Goal: Task Accomplishment & Management: Use online tool/utility

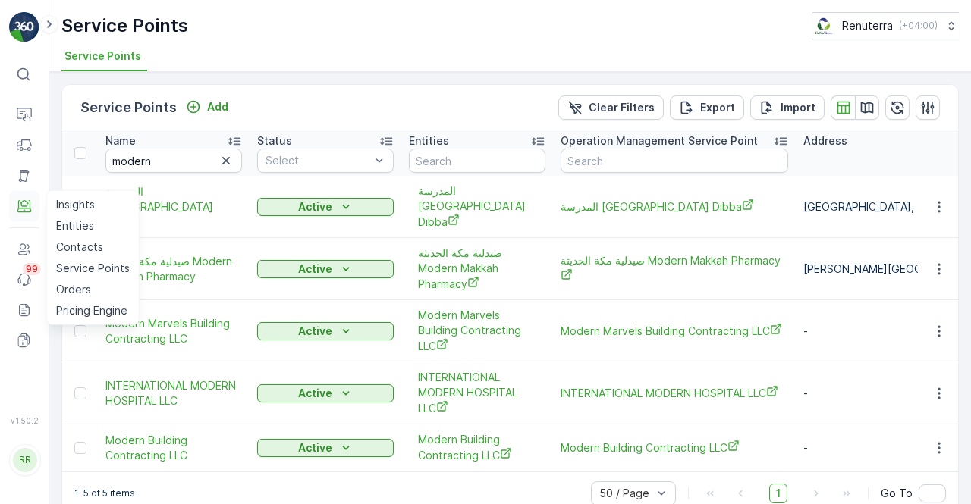
click at [21, 219] on button "Engagement" at bounding box center [24, 206] width 30 height 30
click at [23, 199] on icon at bounding box center [24, 206] width 15 height 15
click at [82, 268] on p "Service Points" at bounding box center [93, 268] width 74 height 15
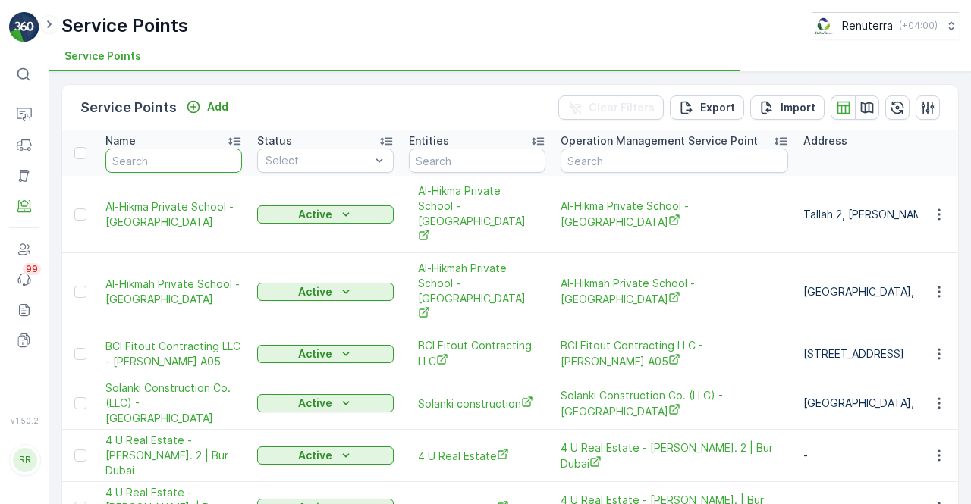
click at [144, 166] on input "text" at bounding box center [173, 161] width 136 height 24
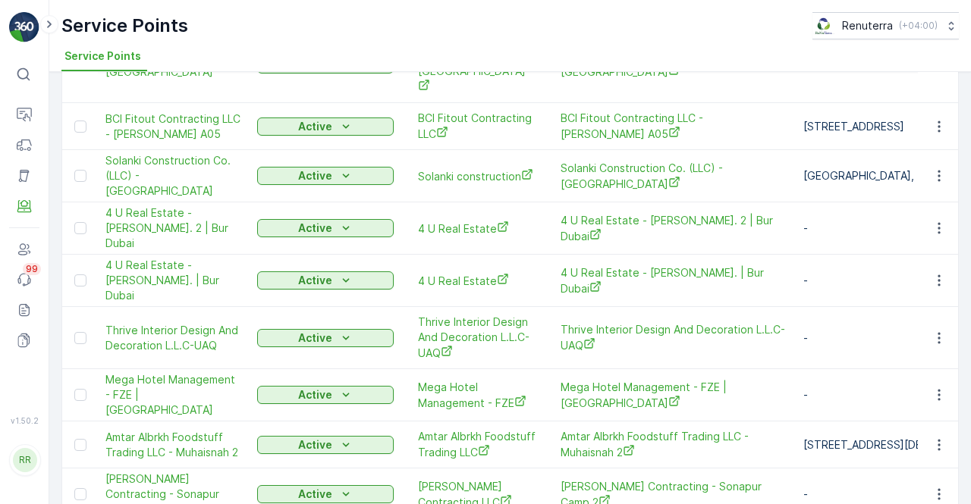
drag, startPoint x: 291, startPoint y: 268, endPoint x: 246, endPoint y: 196, distance: 85.2
click at [291, 331] on div "Active" at bounding box center [325, 338] width 124 height 15
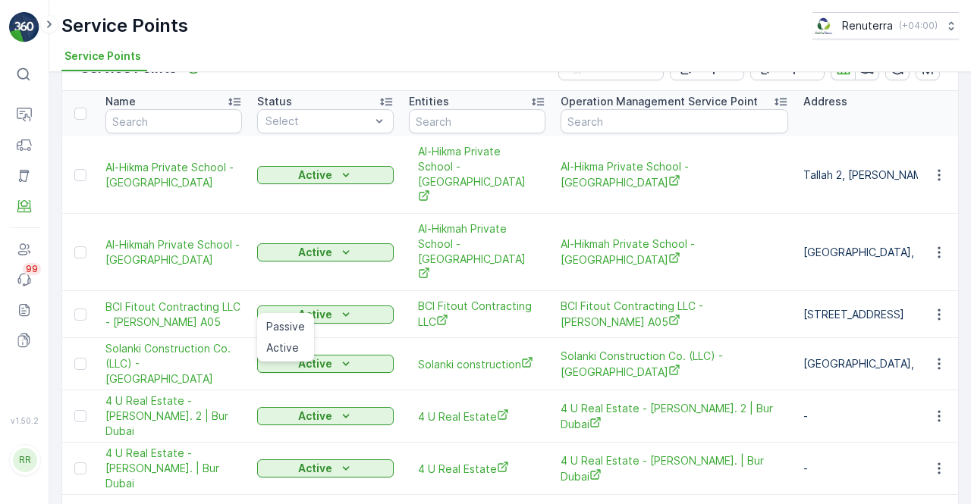
scroll to position [0, 0]
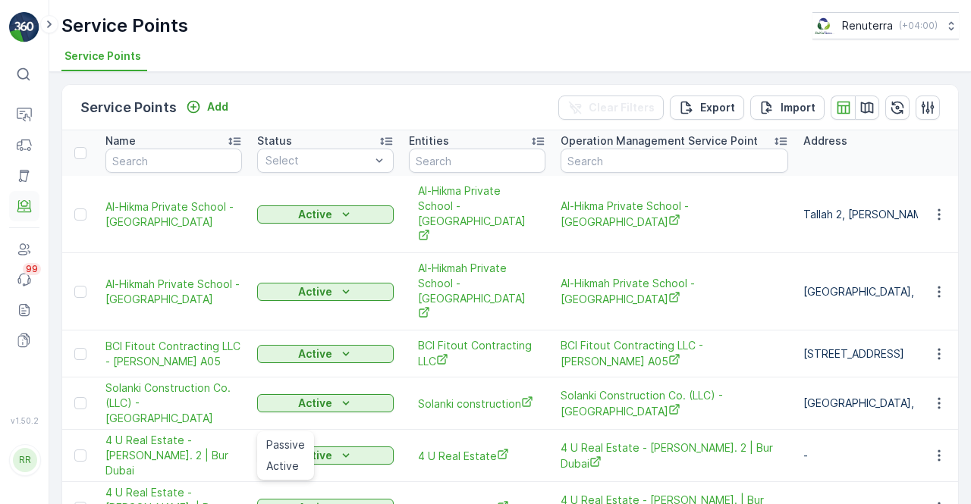
click at [24, 204] on icon at bounding box center [24, 206] width 15 height 15
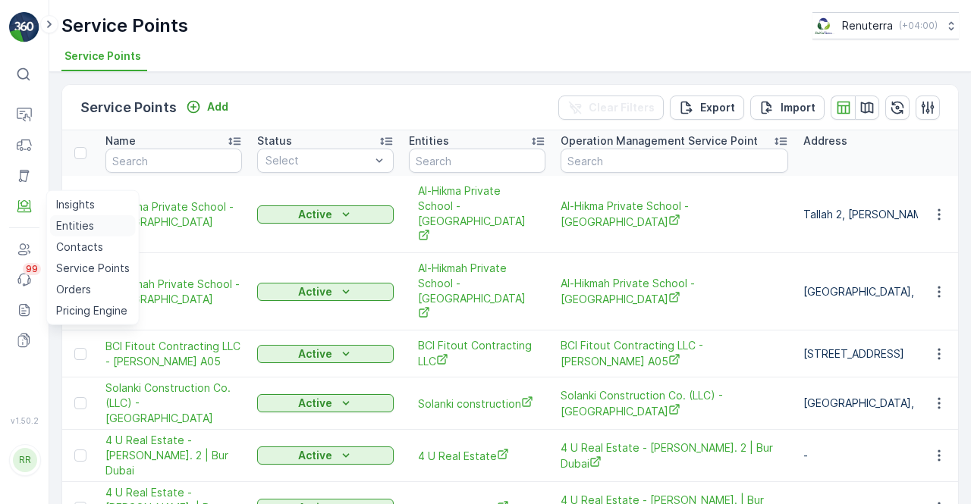
click at [74, 223] on p "Entities" at bounding box center [75, 225] width 38 height 15
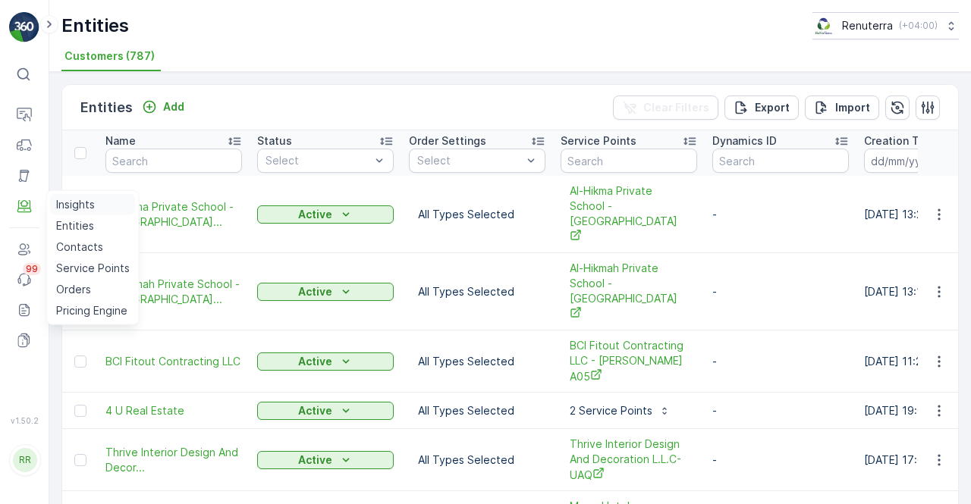
click at [70, 202] on p "Insights" at bounding box center [75, 204] width 39 height 15
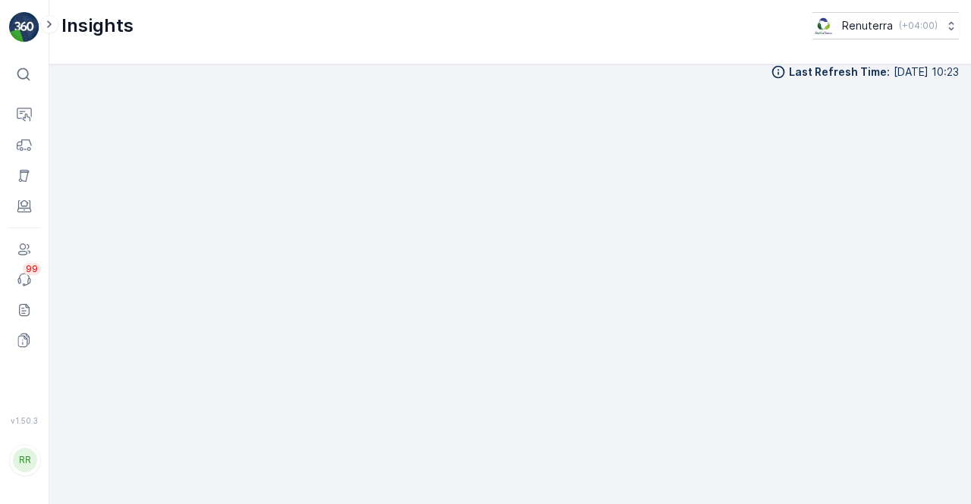
scroll to position [14, 0]
click at [53, 23] on icon at bounding box center [49, 24] width 17 height 18
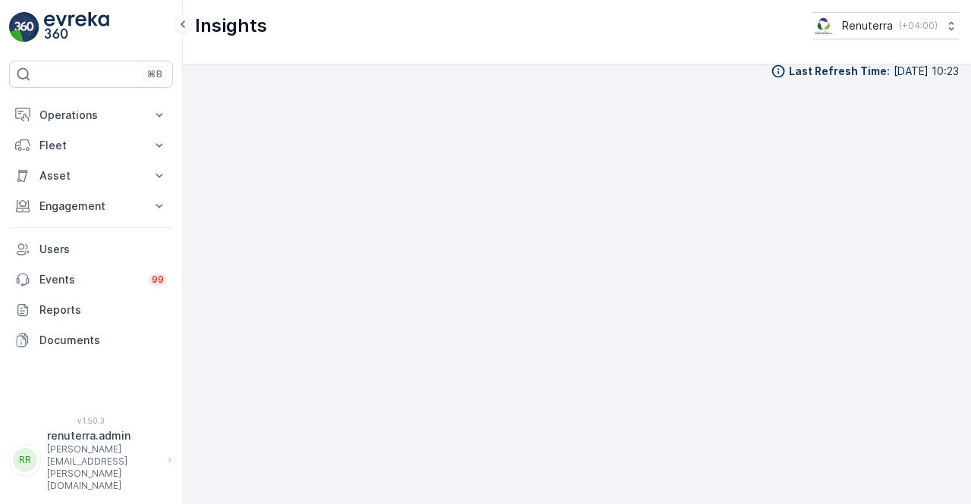
scroll to position [13, 0]
click at [78, 67] on div "⌘B" at bounding box center [91, 74] width 164 height 27
click at [86, 202] on p "Engagement" at bounding box center [90, 206] width 103 height 15
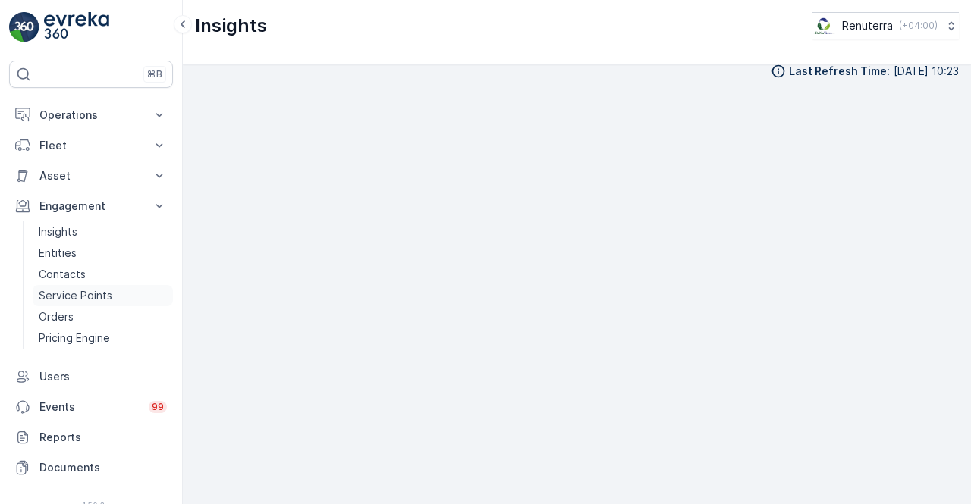
click at [76, 292] on p "Service Points" at bounding box center [76, 295] width 74 height 15
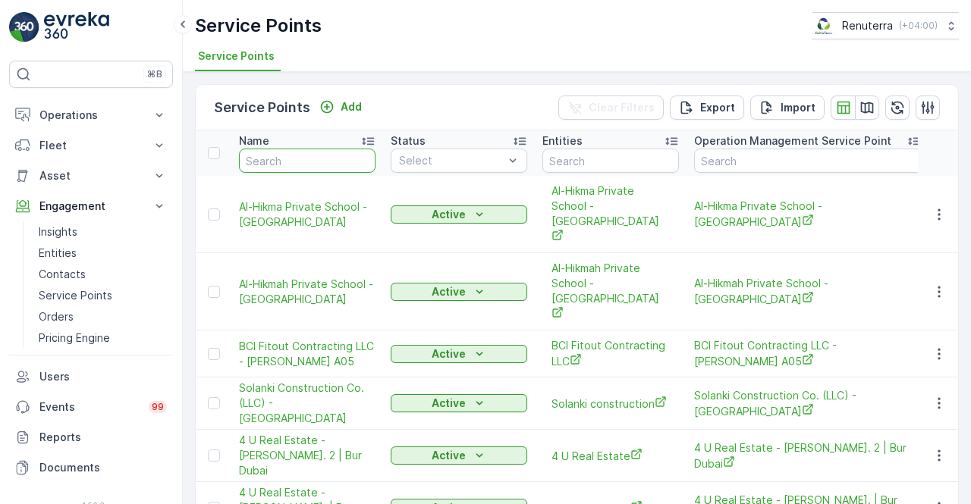
click at [287, 158] on input "text" at bounding box center [307, 161] width 136 height 24
paste input "GULF"
type input "GULF"
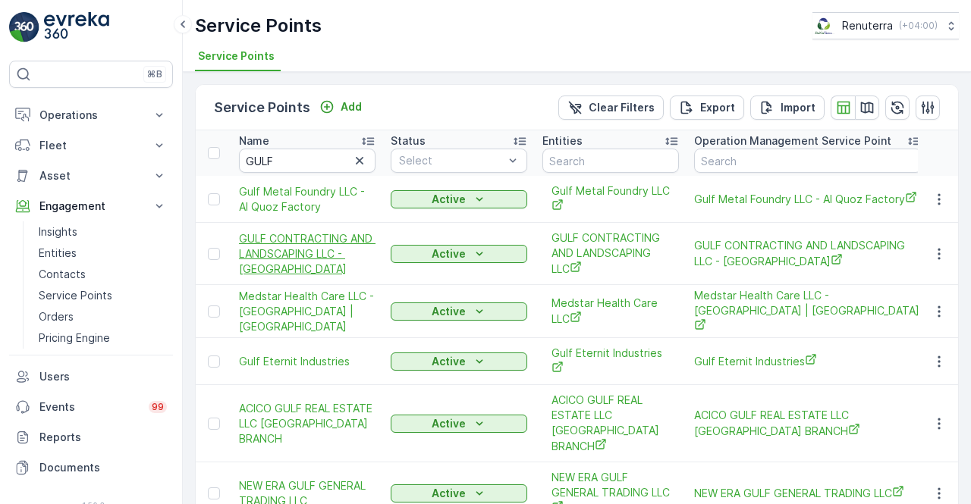
drag, startPoint x: 273, startPoint y: 243, endPoint x: 240, endPoint y: 253, distance: 34.6
click at [240, 253] on span "GULF CONTRACTING AND LANDSCAPING LLC - [GEOGRAPHIC_DATA]" at bounding box center [307, 253] width 136 height 45
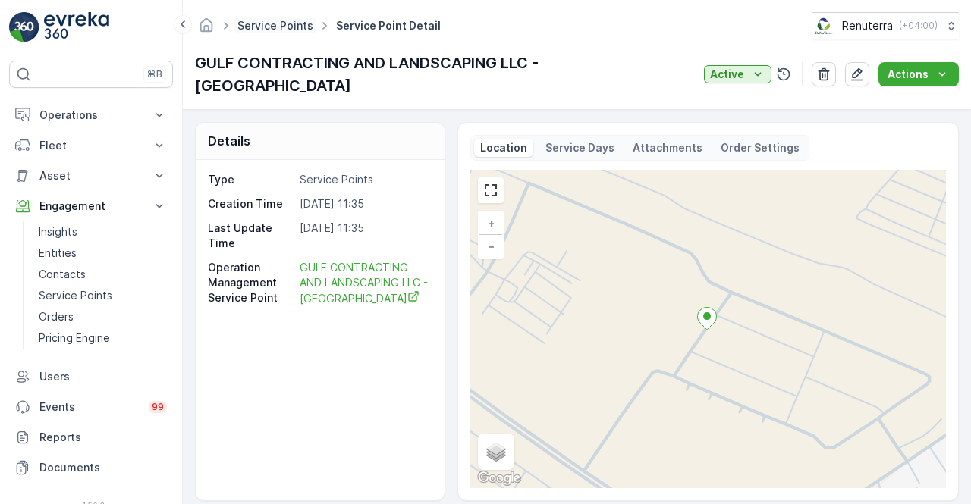
click at [266, 30] on link "Service Points" at bounding box center [275, 25] width 76 height 13
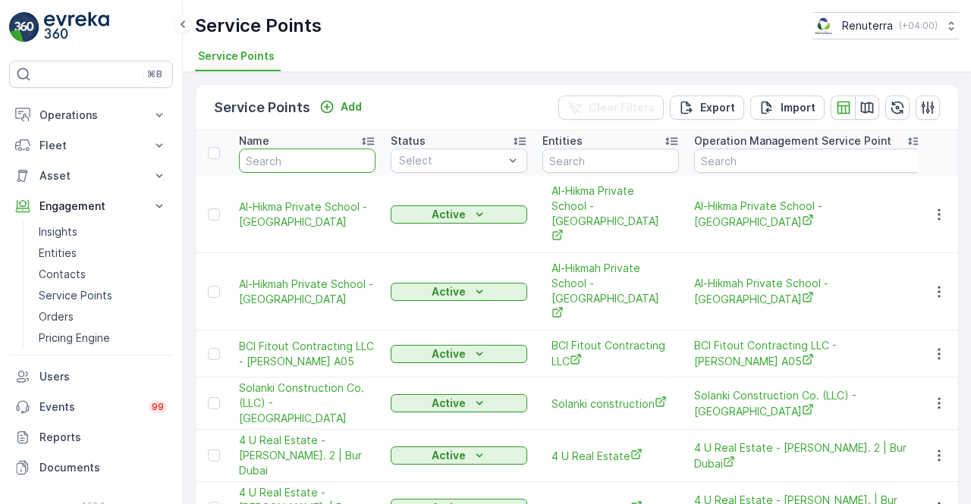
click at [303, 158] on input "text" at bounding box center [307, 161] width 136 height 24
paste input "GULF"
type input "GULF"
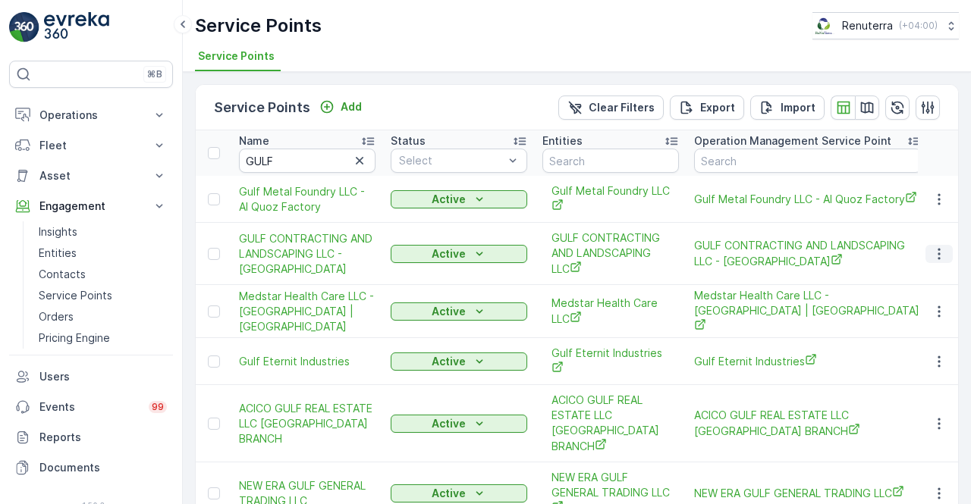
click at [936, 250] on icon "button" at bounding box center [938, 253] width 15 height 15
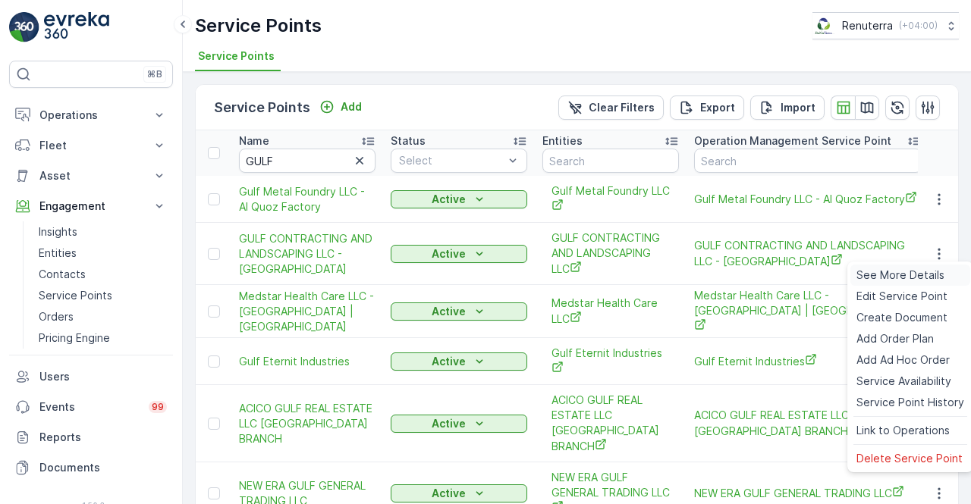
click at [892, 274] on span "See More Details" at bounding box center [900, 275] width 88 height 15
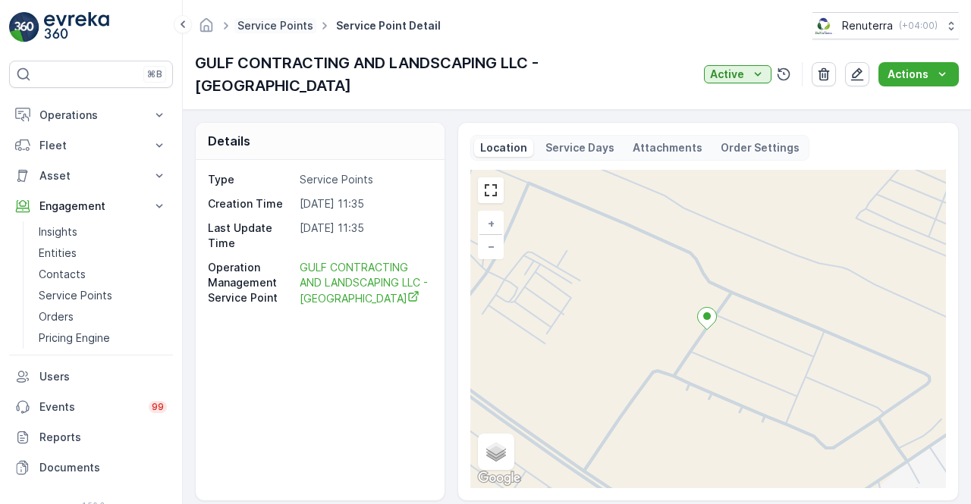
click at [298, 23] on link "Service Points" at bounding box center [275, 25] width 76 height 13
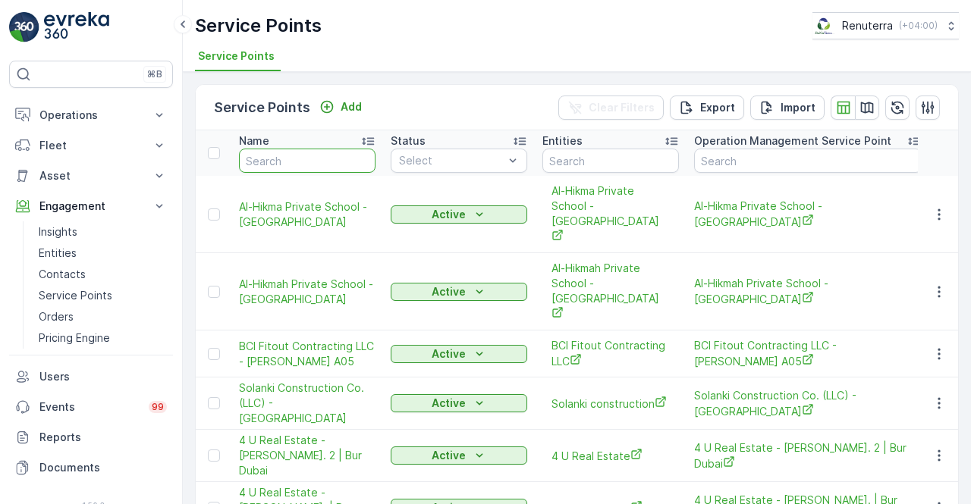
click at [314, 154] on input "text" at bounding box center [307, 161] width 136 height 24
paste input "GULF"
type input "GULF"
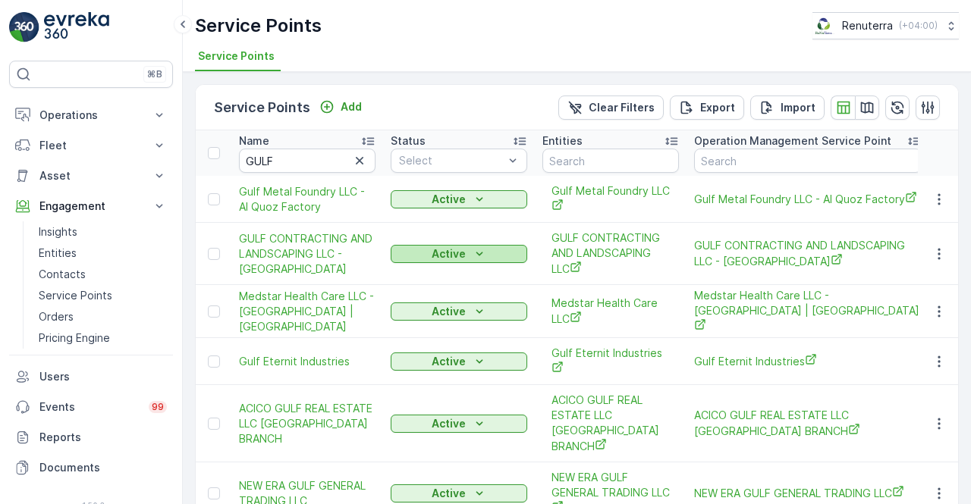
click at [441, 257] on p "Active" at bounding box center [448, 253] width 34 height 15
click at [931, 253] on icon "button" at bounding box center [938, 253] width 15 height 15
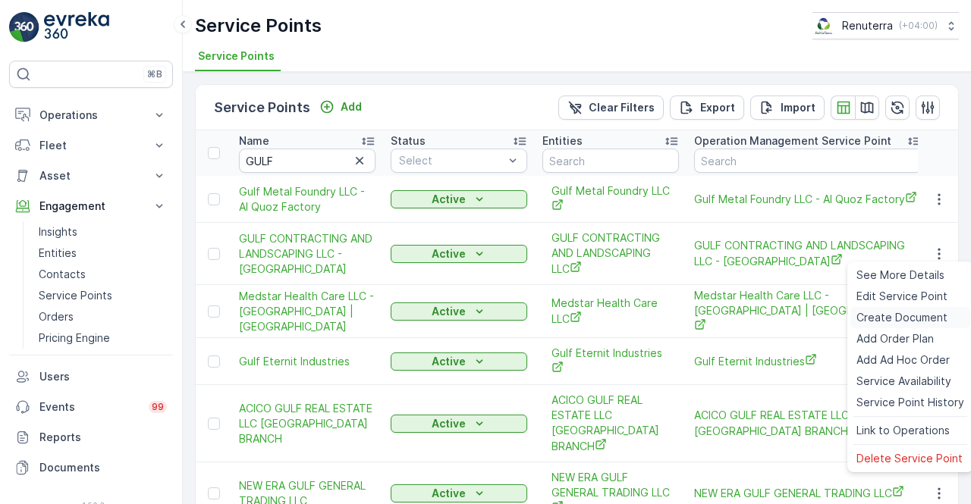
click at [896, 318] on span "Create Document" at bounding box center [901, 317] width 91 height 15
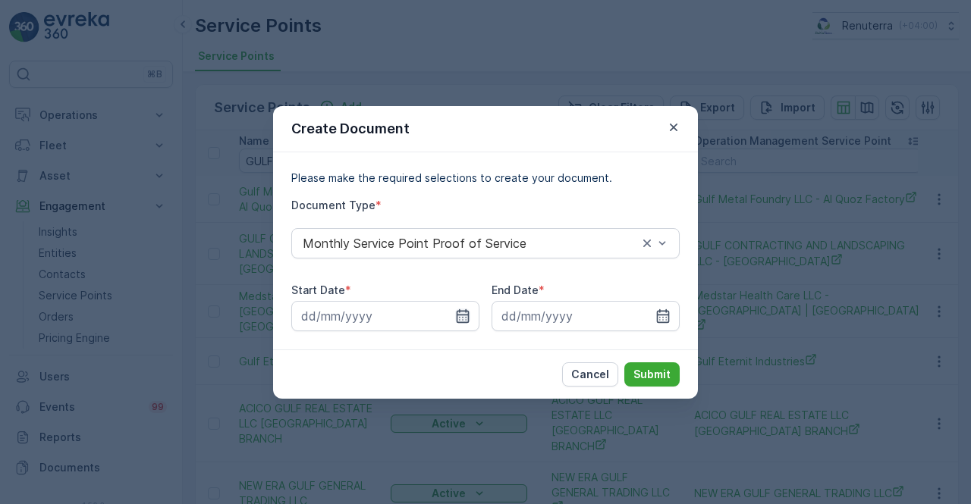
click at [463, 313] on icon "button" at bounding box center [462, 316] width 15 height 15
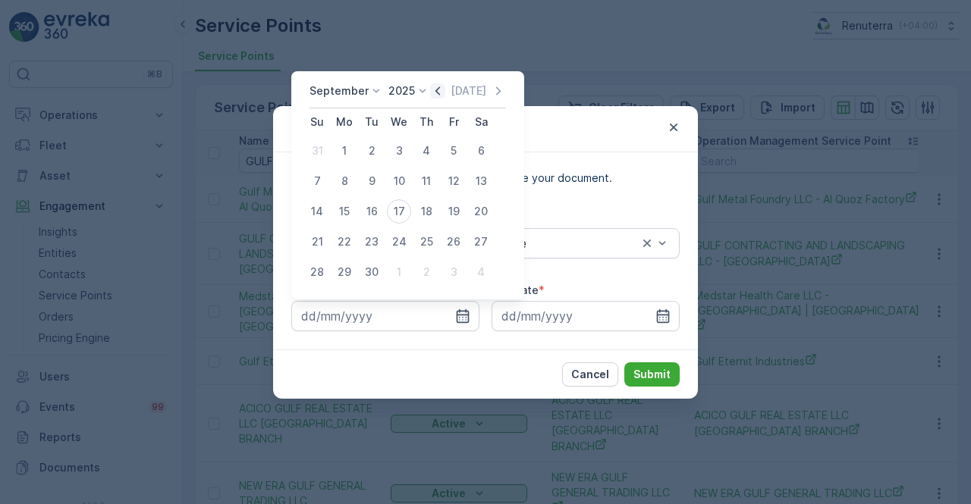
click at [430, 89] on icon "button" at bounding box center [437, 90] width 15 height 15
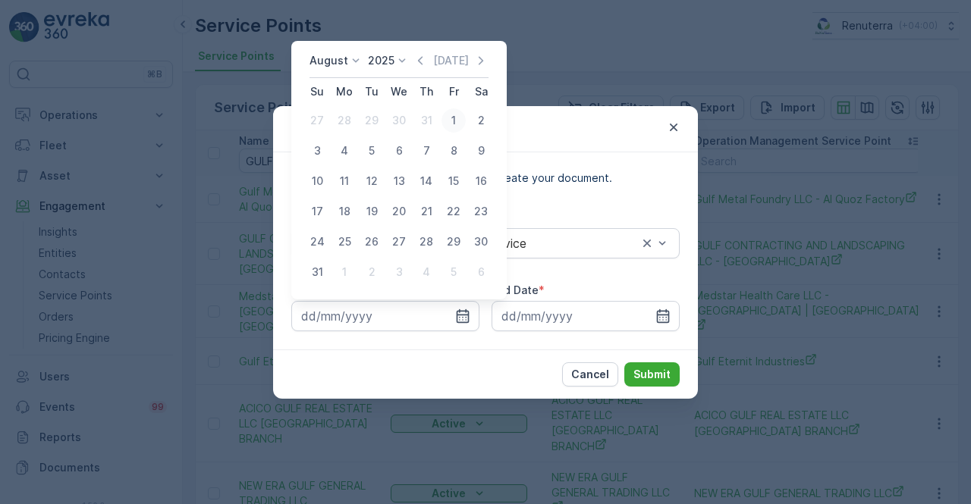
click at [453, 125] on div "1" at bounding box center [453, 120] width 24 height 24
type input "[DATE]"
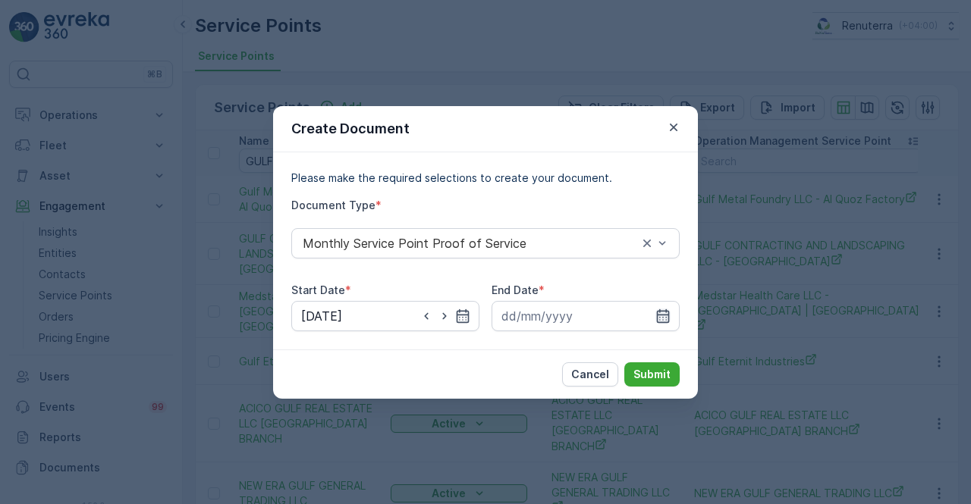
click at [663, 312] on icon "button" at bounding box center [662, 316] width 15 height 15
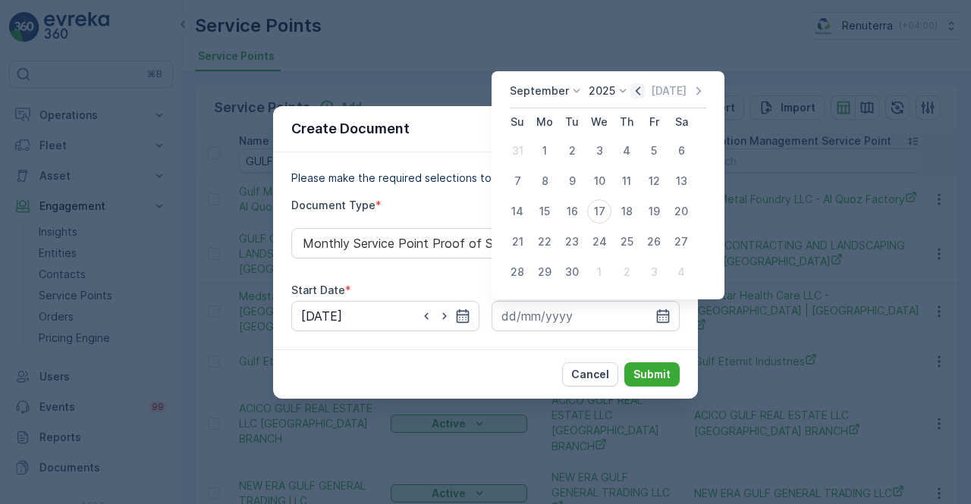
click at [632, 94] on icon "button" at bounding box center [637, 90] width 15 height 15
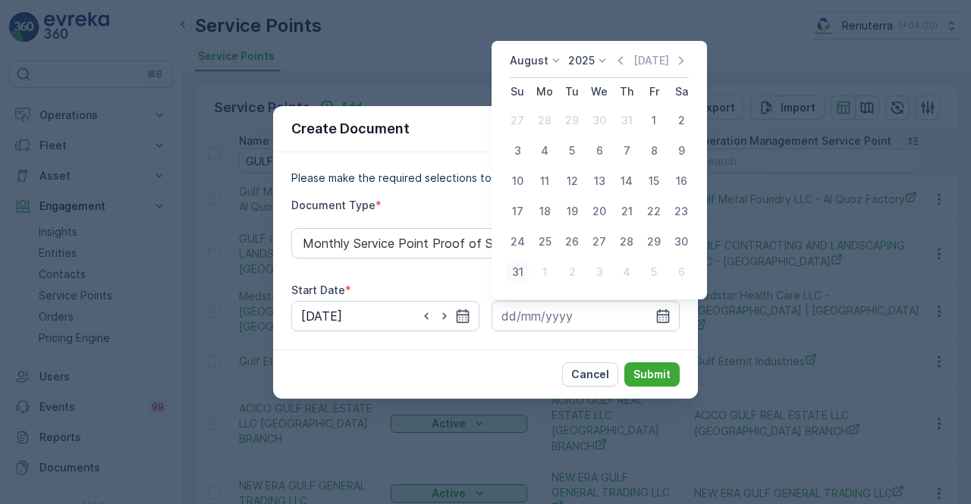
click at [519, 271] on div "31" at bounding box center [517, 272] width 24 height 24
type input "[DATE]"
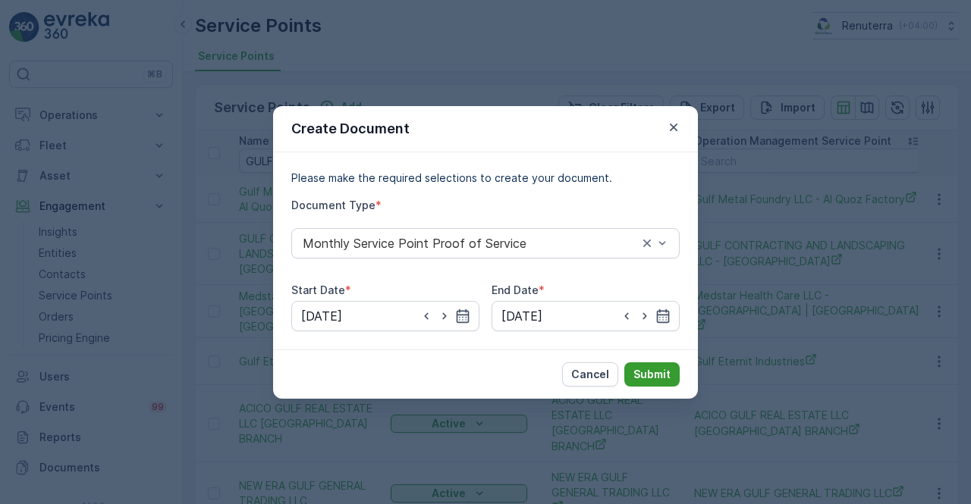
click at [643, 372] on p "Submit" at bounding box center [651, 374] width 37 height 15
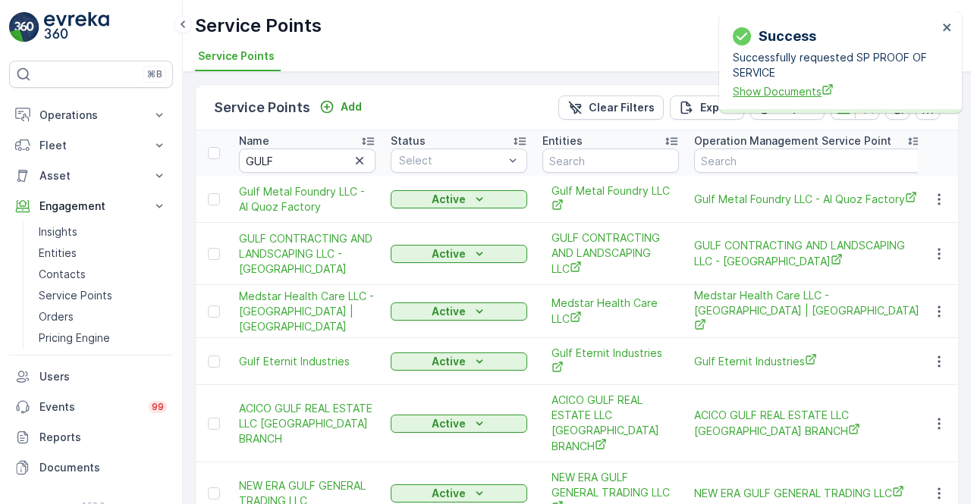
click at [748, 89] on span "Show Documents" at bounding box center [835, 91] width 205 height 16
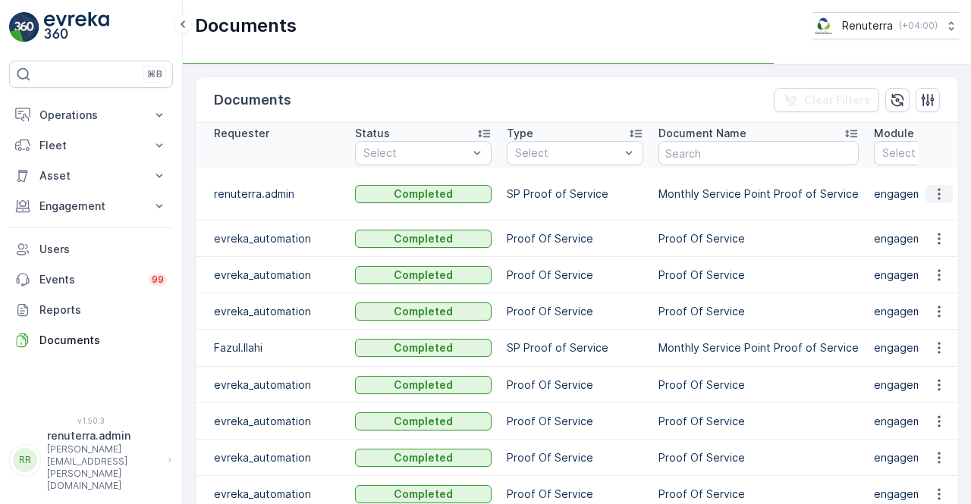
click at [935, 191] on icon "button" at bounding box center [938, 194] width 15 height 15
click at [937, 190] on icon "button" at bounding box center [938, 194] width 15 height 15
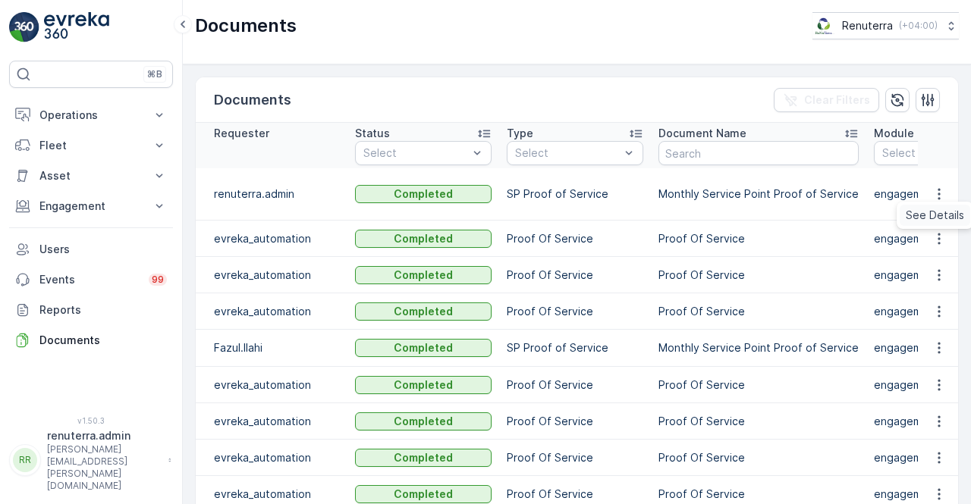
click at [934, 215] on span "See Details" at bounding box center [934, 215] width 58 height 15
